Goal: Task Accomplishment & Management: Manage account settings

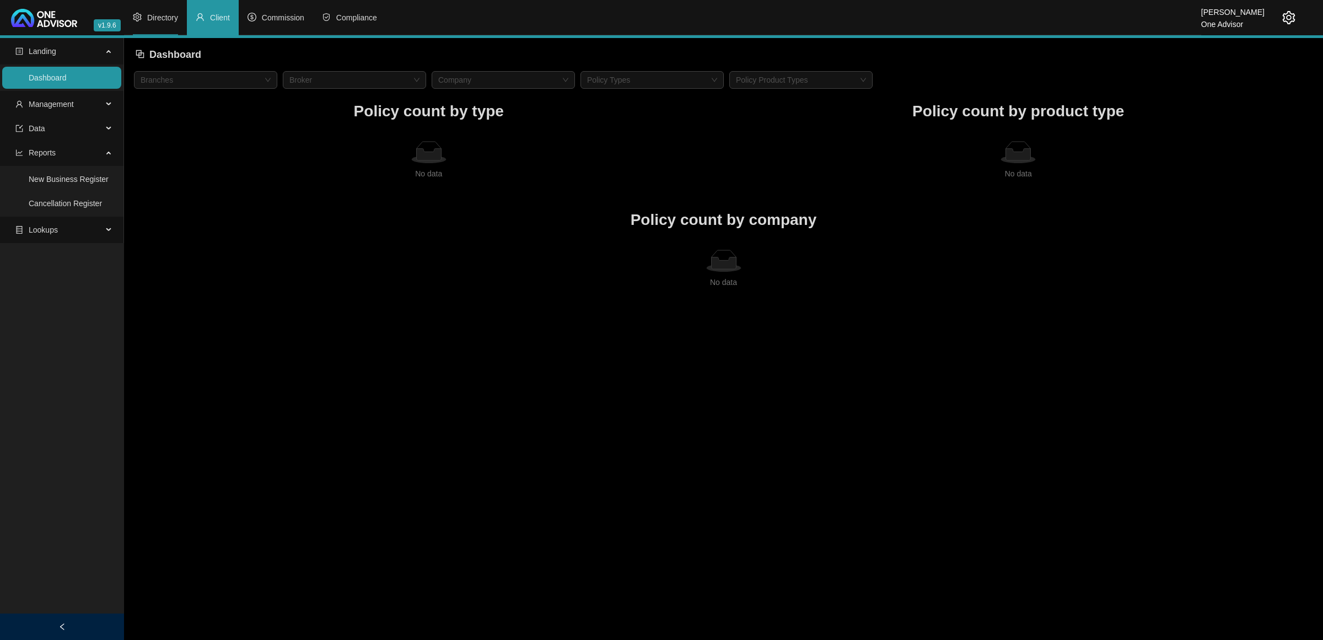
click at [147, 29] on li "Directory" at bounding box center [155, 17] width 63 height 35
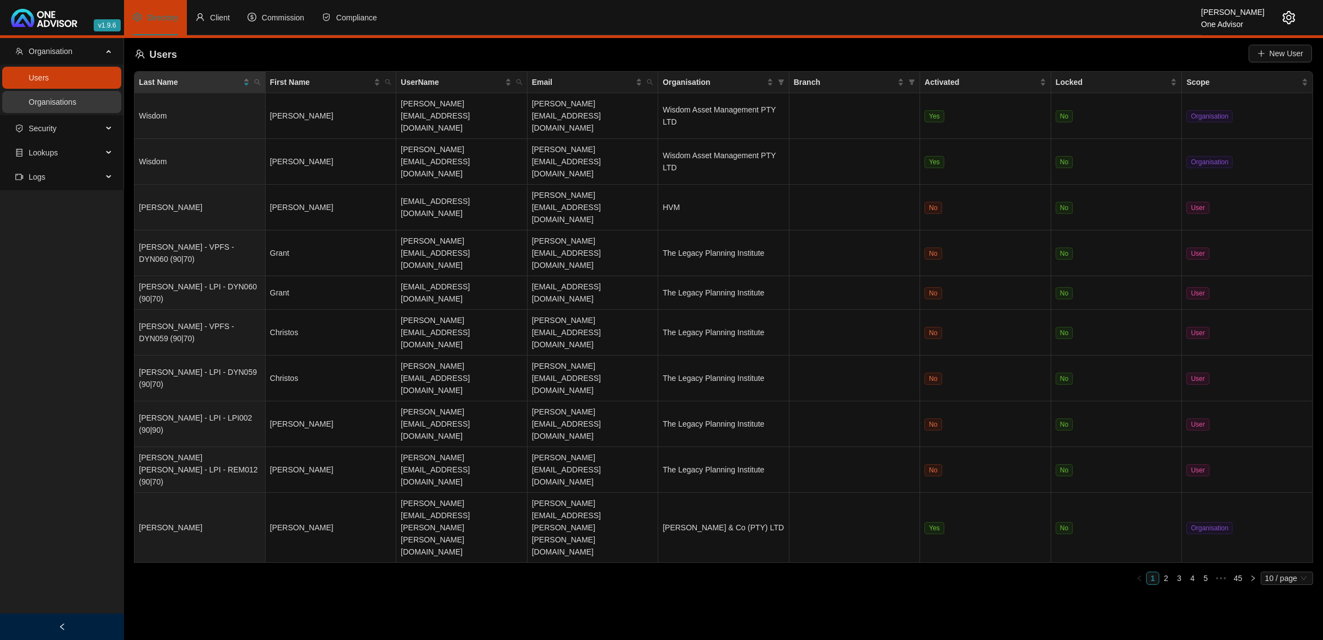
click at [76, 104] on link "Organisations" at bounding box center [52, 102] width 47 height 9
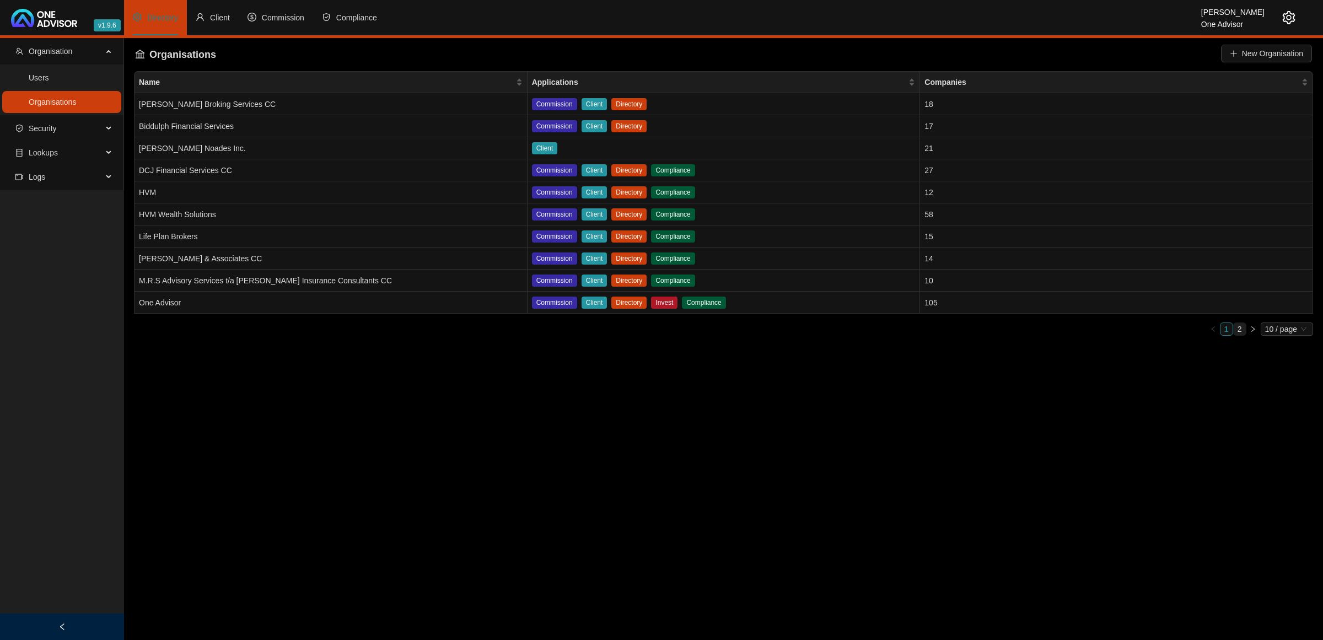
click at [1241, 329] on link "2" at bounding box center [1240, 329] width 12 height 12
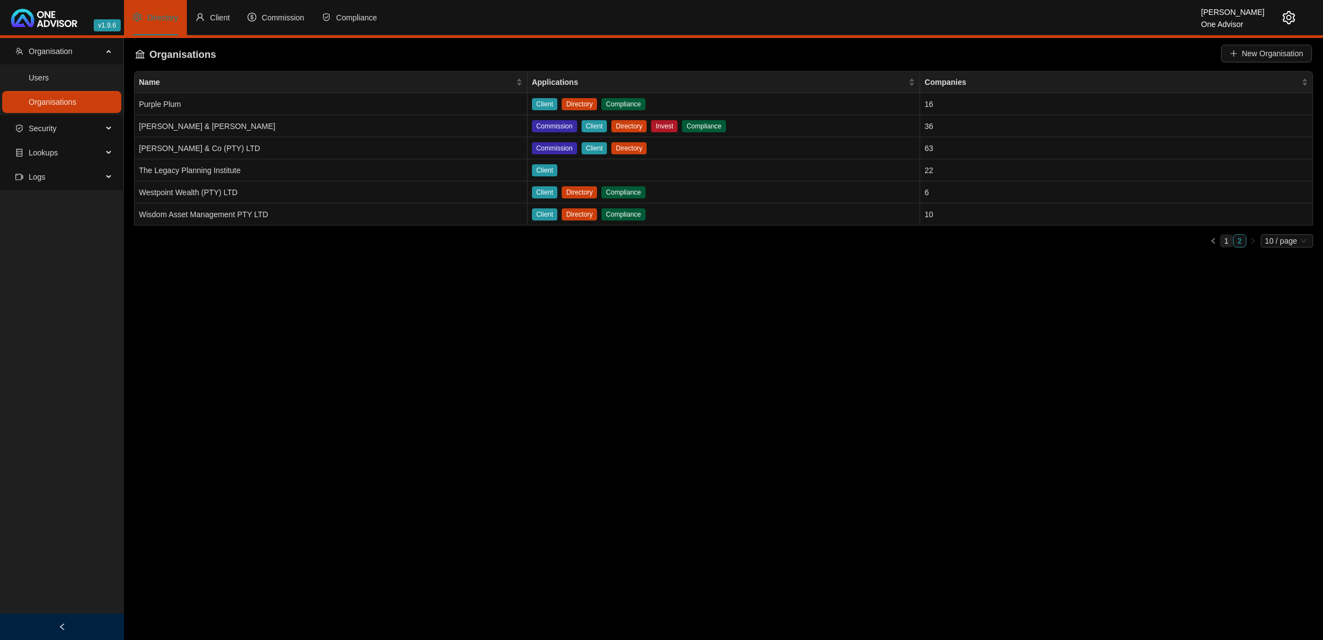
click at [1227, 235] on link "1" at bounding box center [1227, 241] width 12 height 12
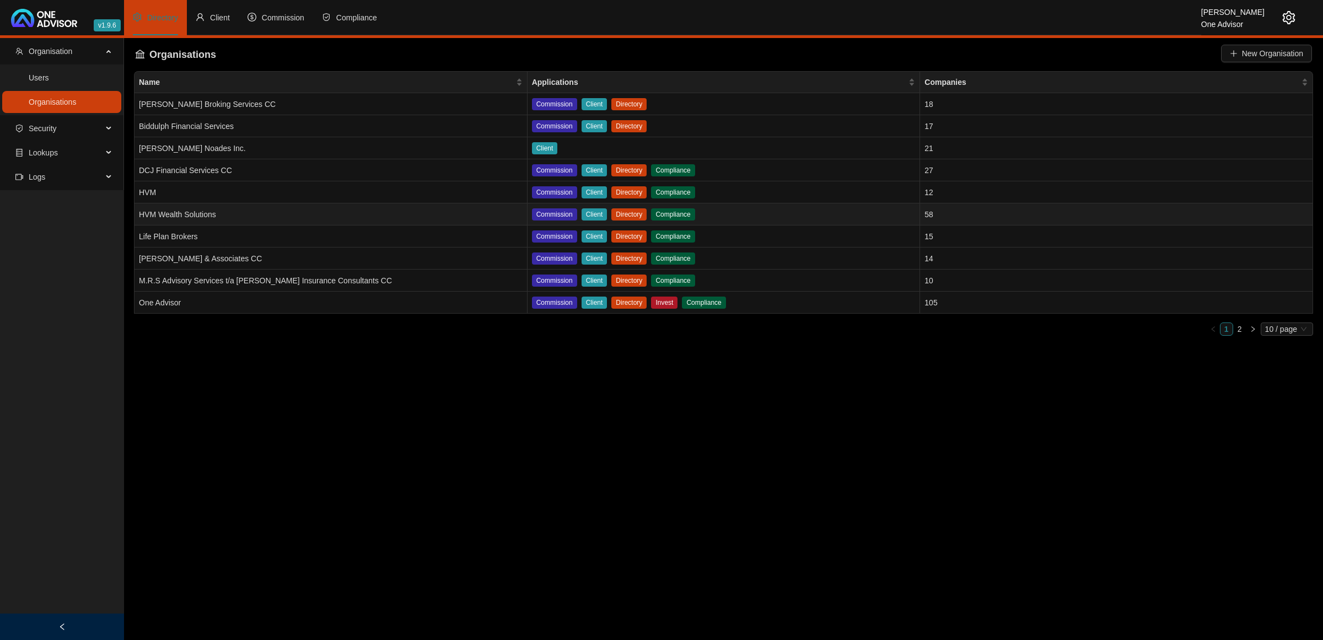
click at [232, 215] on td "HVM Wealth Solutions" at bounding box center [331, 214] width 393 height 22
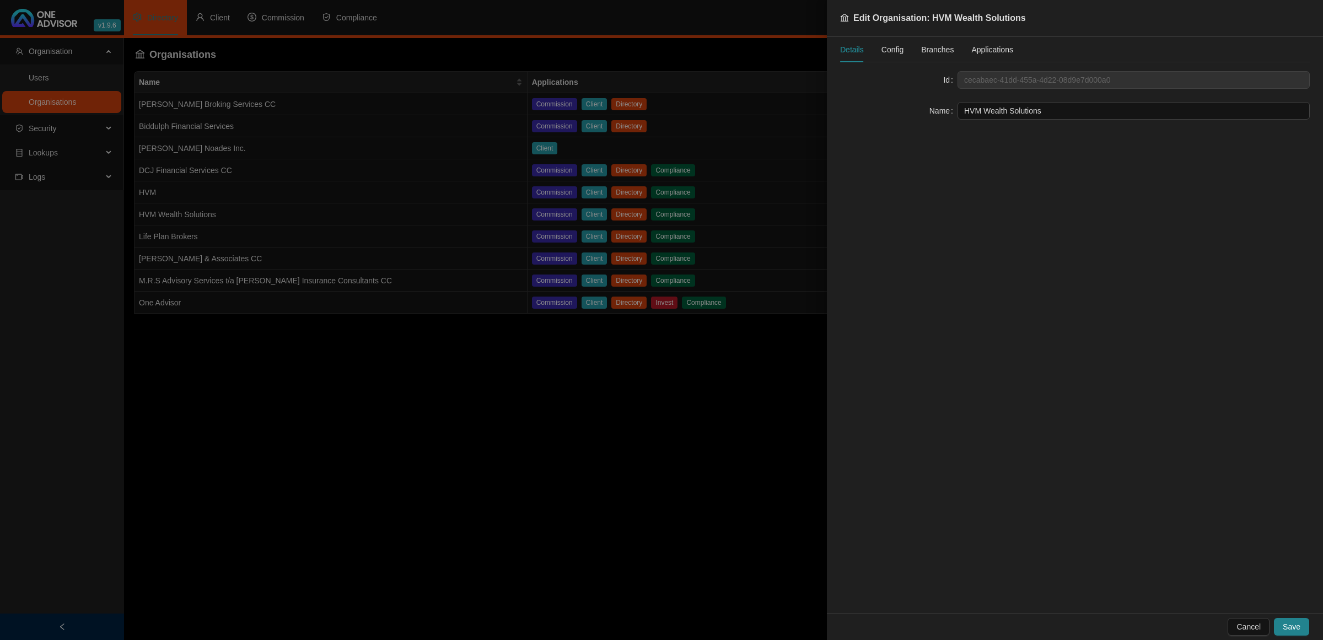
click at [880, 49] on div "Details Config Branches Applications" at bounding box center [926, 49] width 173 height 25
click at [894, 50] on span "Config" at bounding box center [893, 50] width 22 height 8
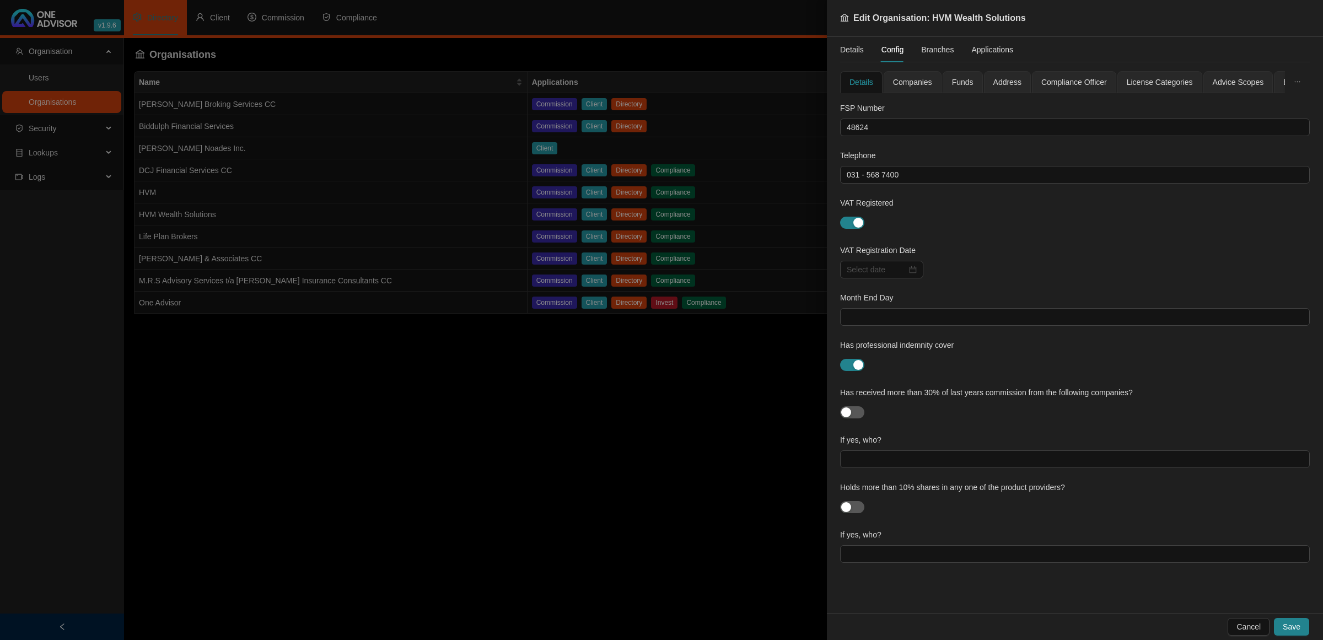
click at [961, 78] on span "Funds" at bounding box center [963, 82] width 22 height 8
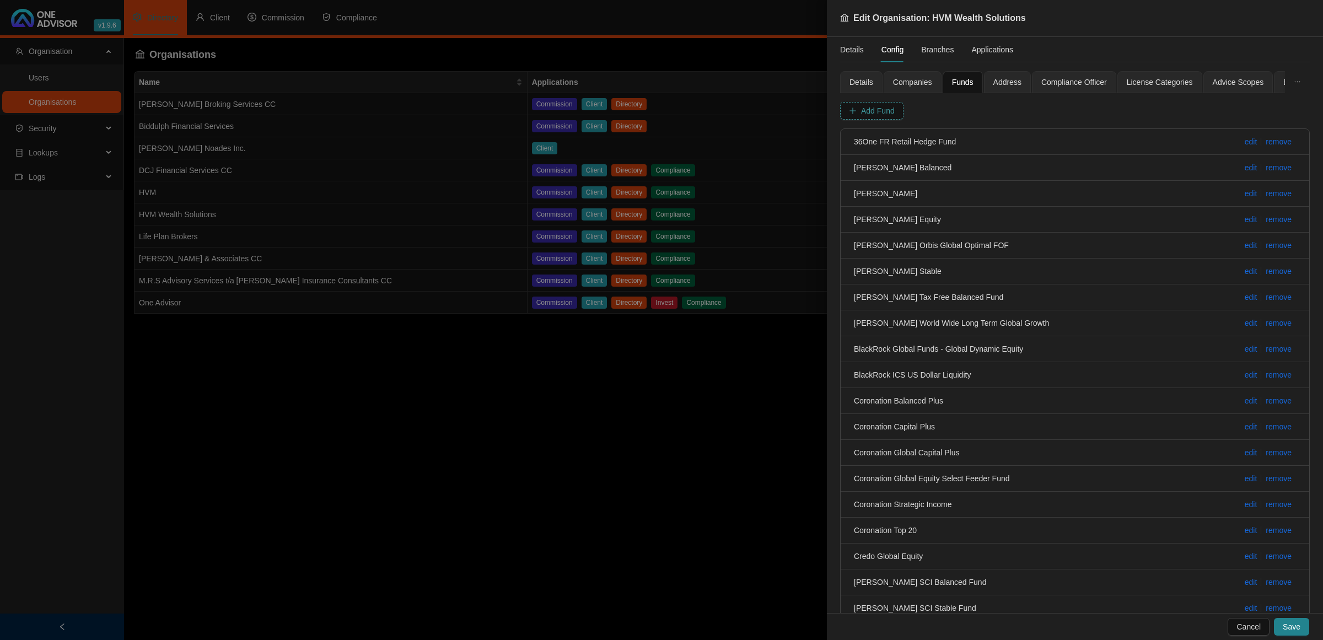
click at [871, 114] on span "Add Fund" at bounding box center [878, 111] width 34 height 12
type input "Satrix Alsi Index Fund"
click at [1048, 109] on span "Add Fund" at bounding box center [1056, 111] width 34 height 12
click at [1300, 626] on button "Save" at bounding box center [1291, 627] width 35 height 18
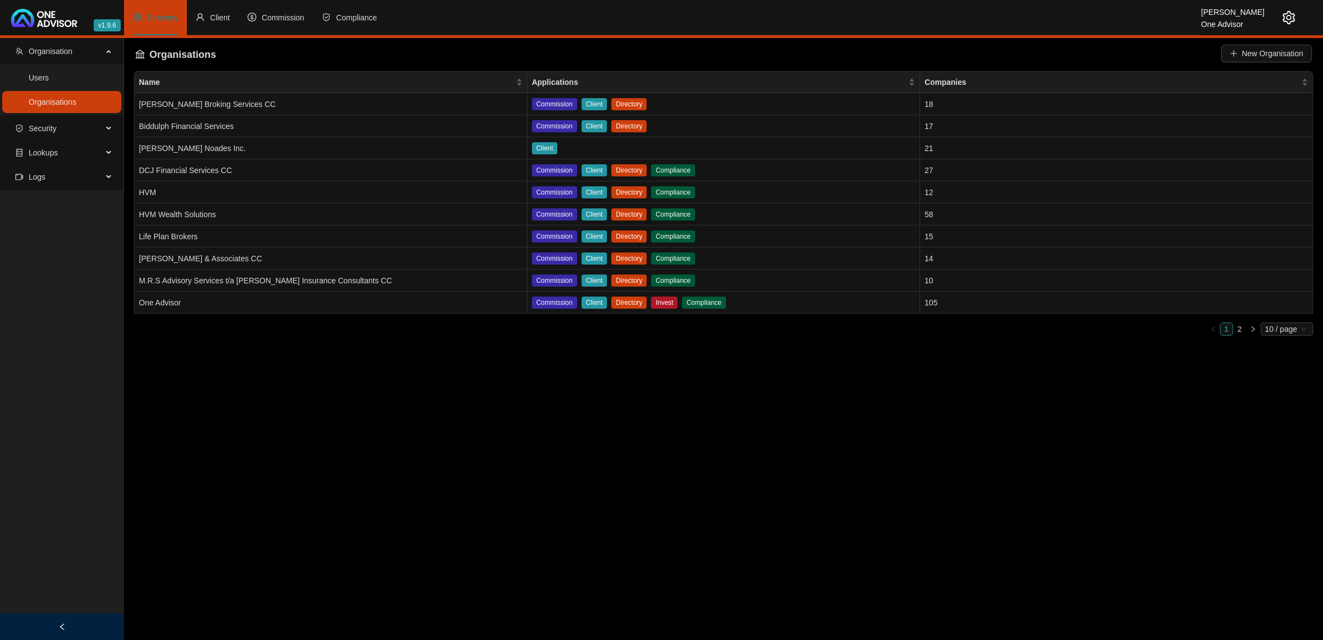
click at [802, 461] on main "Organisation Users Organisations Security Lookups Logs Organisations New Organi…" at bounding box center [661, 339] width 1323 height 602
click at [371, 215] on td "HVM Wealth Solutions" at bounding box center [331, 214] width 393 height 22
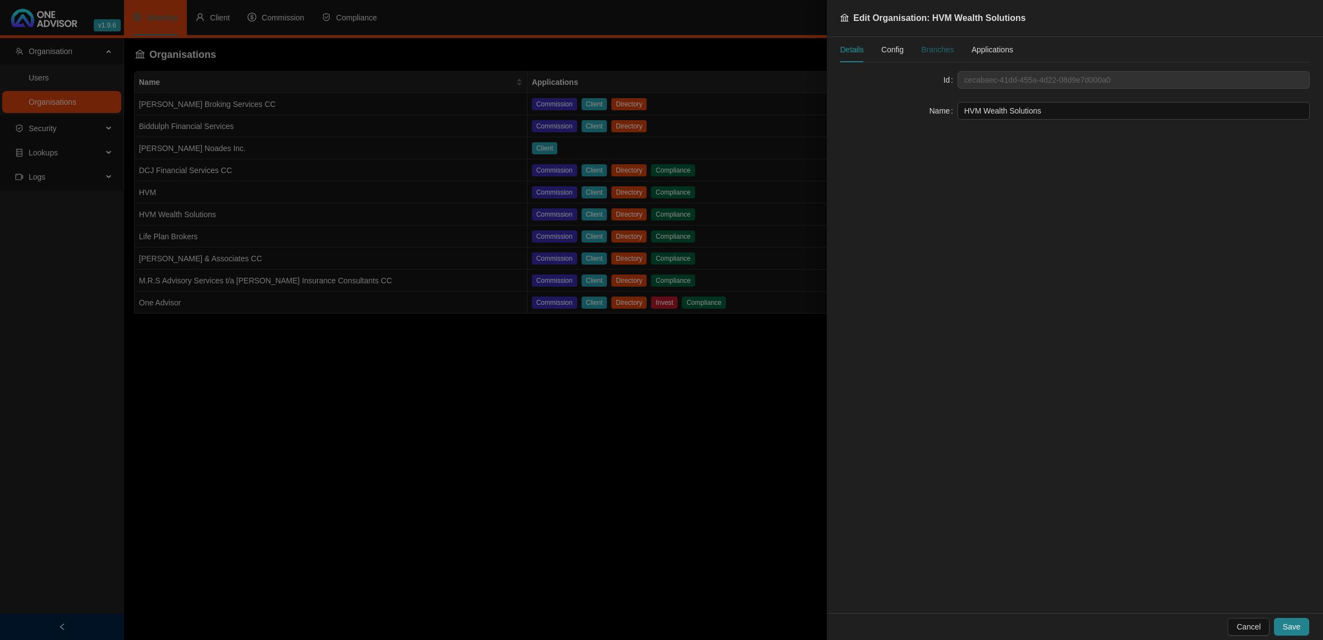
click at [932, 53] on div "Branches" at bounding box center [937, 50] width 33 height 12
click at [898, 53] on span "Config" at bounding box center [893, 50] width 22 height 8
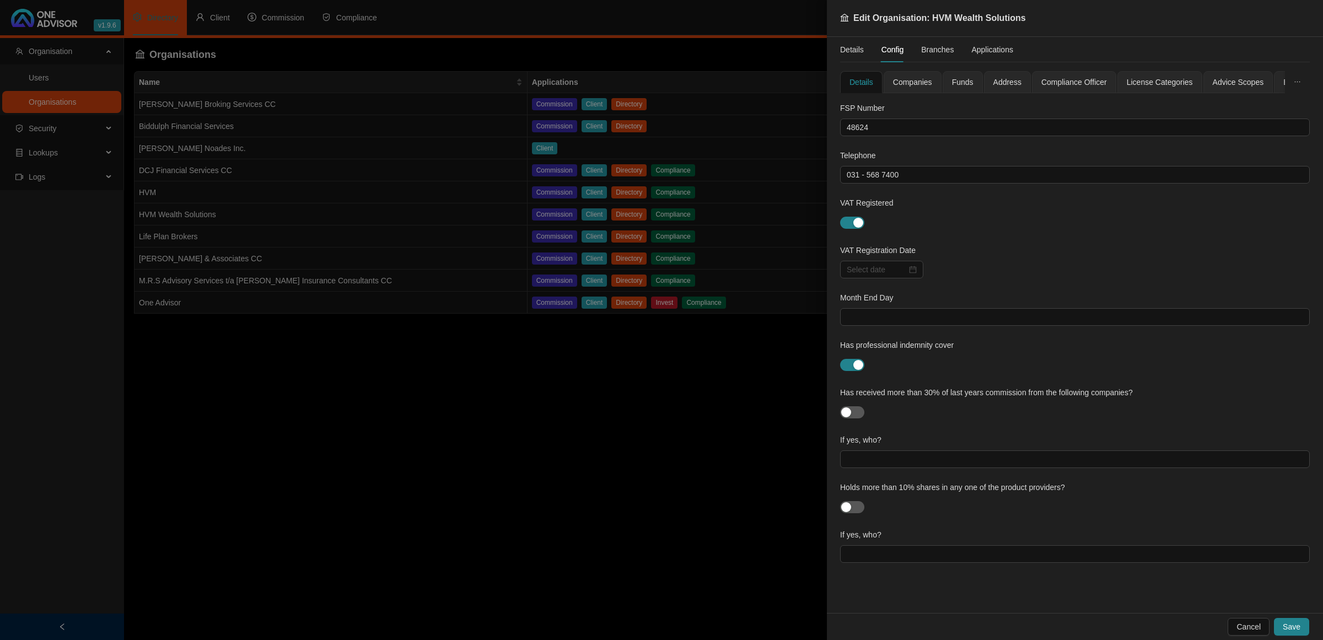
click at [916, 79] on span "Companies" at bounding box center [912, 82] width 39 height 8
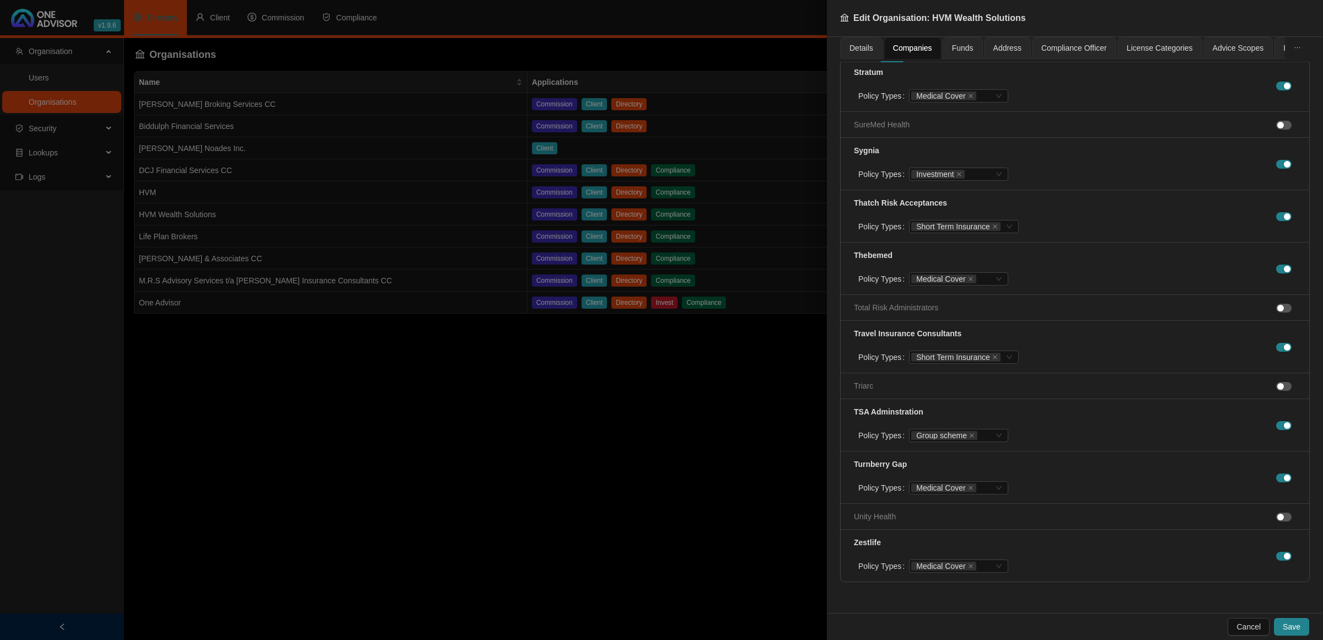
scroll to position [4064, 0]
click at [494, 496] on div at bounding box center [661, 320] width 1323 height 640
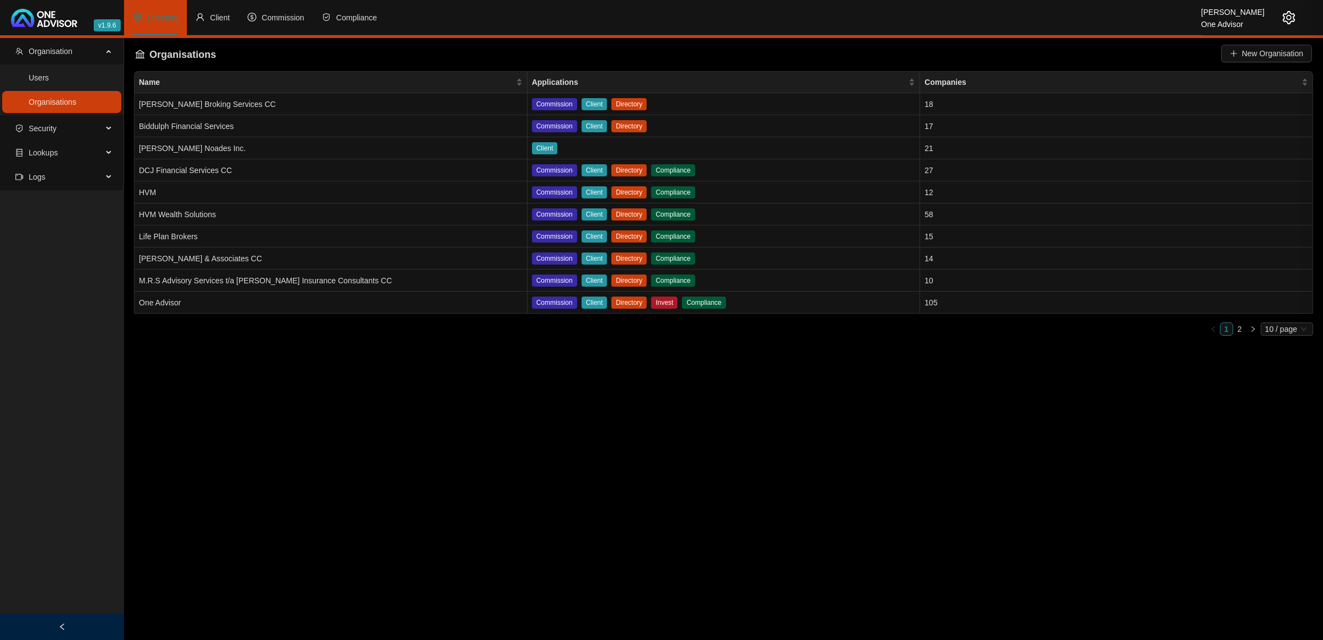
scroll to position [2463, 0]
click at [1280, 20] on div at bounding box center [1280, 17] width 31 height 35
click at [1288, 13] on icon "setting" at bounding box center [1289, 17] width 13 height 13
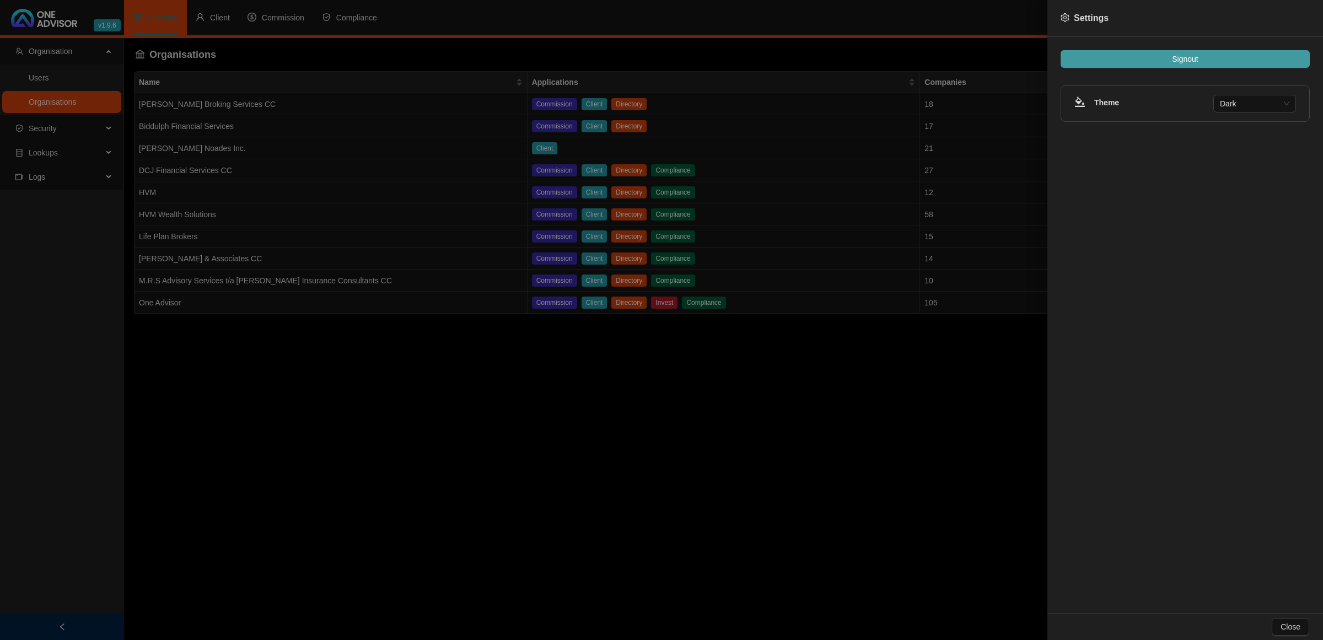
click at [1212, 58] on button "Signout" at bounding box center [1185, 59] width 249 height 18
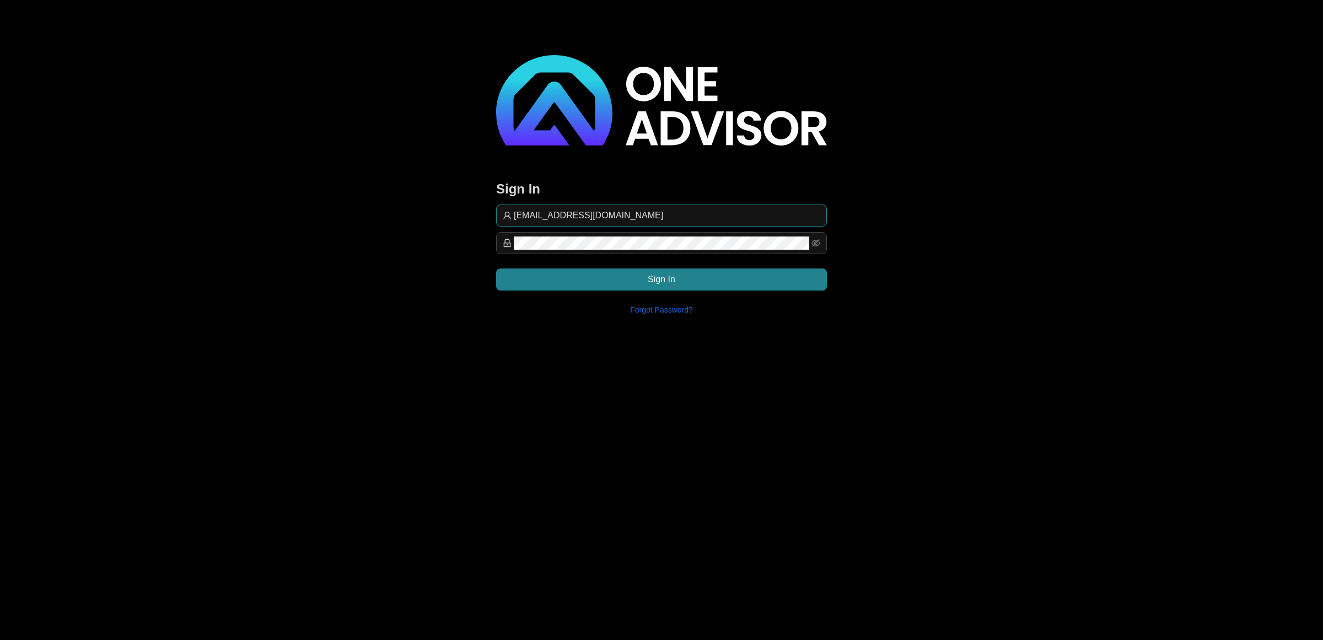
click at [628, 217] on input "[EMAIL_ADDRESS][DOMAIN_NAME]" at bounding box center [667, 215] width 307 height 13
type input "support@hvmws"
click at [682, 280] on button "Sign In" at bounding box center [661, 280] width 331 height 22
